Goal: Find specific page/section: Find specific page/section

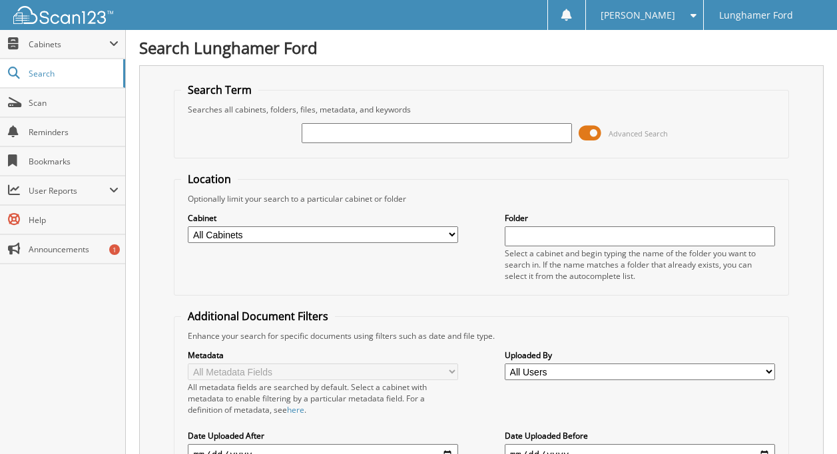
click at [321, 134] on input "text" at bounding box center [437, 133] width 270 height 20
type input "52442"
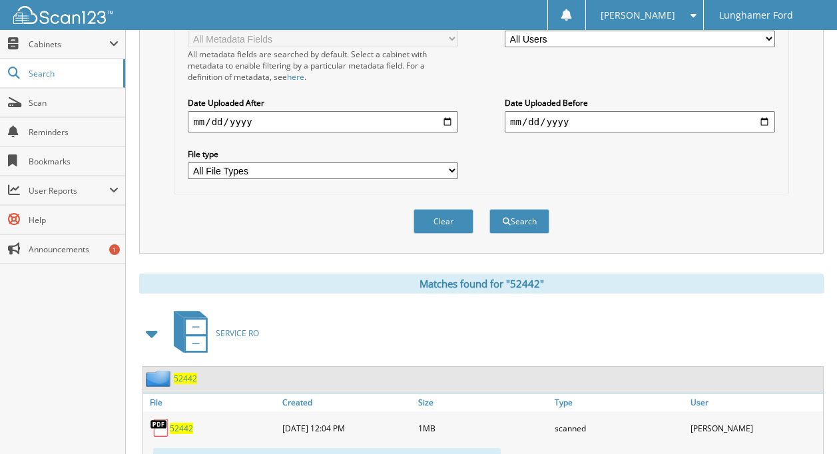
scroll to position [466, 0]
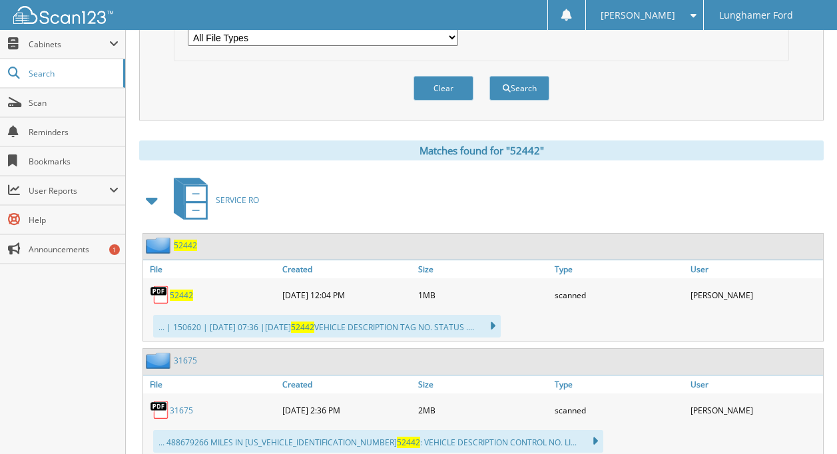
click at [186, 296] on span "52442" at bounding box center [181, 295] width 23 height 11
